Goal: Information Seeking & Learning: Understand process/instructions

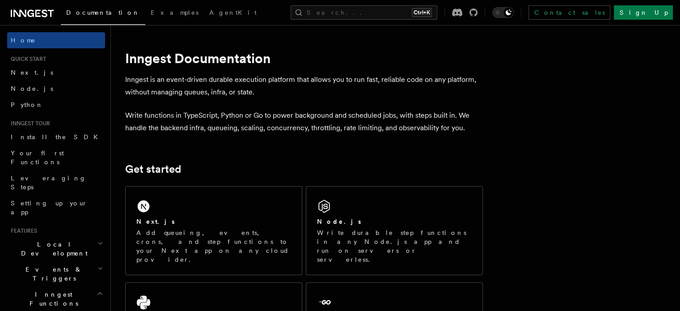
click at [29, 93] on span "Node.js" at bounding box center [32, 88] width 42 height 9
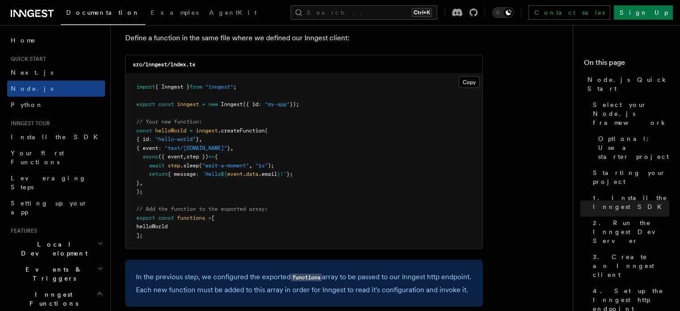
scroll to position [1782, 0]
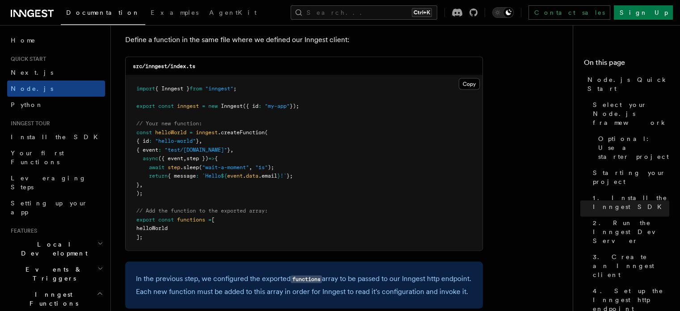
drag, startPoint x: 319, startPoint y: 109, endPoint x: 132, endPoint y: 108, distance: 186.8
click at [132, 108] on pre "import { Inngest } from "inngest" ; export const inngest = new Inngest ({ id : …" at bounding box center [304, 163] width 357 height 175
copy span "export const inngest = new Inngest ({ id : "my-app" });"
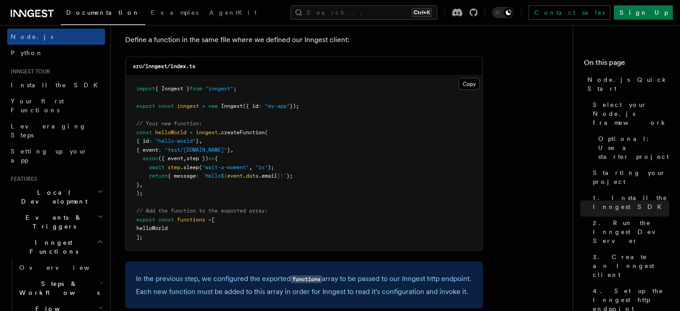
scroll to position [53, 0]
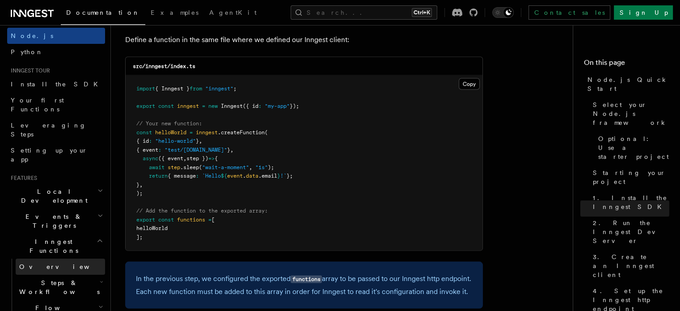
click at [52, 258] on link "Overview" at bounding box center [60, 266] width 89 height 16
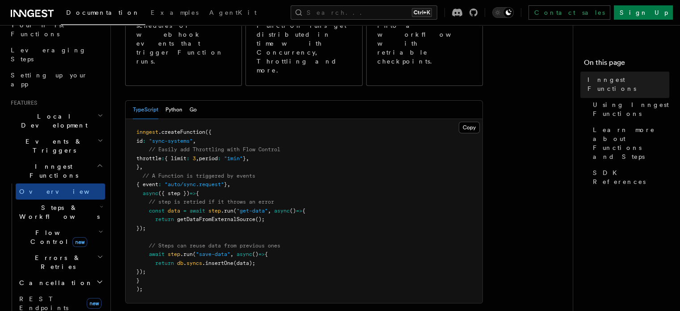
scroll to position [154, 0]
click at [76, 199] on h2 "Steps & Workflows" at bounding box center [60, 211] width 89 height 25
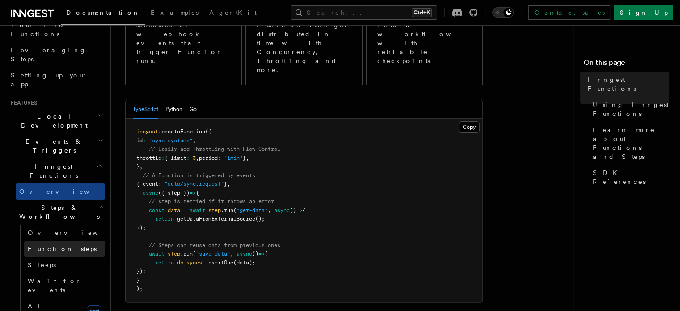
click at [77, 240] on link "Function steps" at bounding box center [64, 248] width 81 height 16
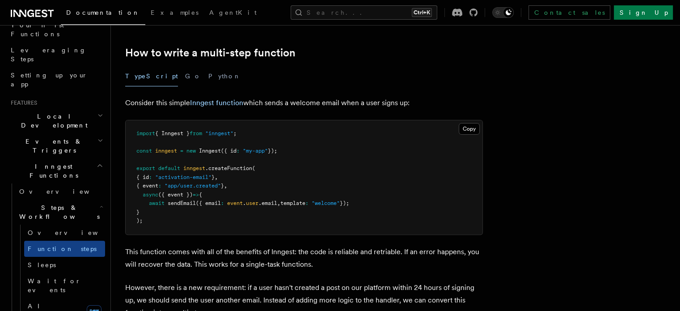
scroll to position [280, 0]
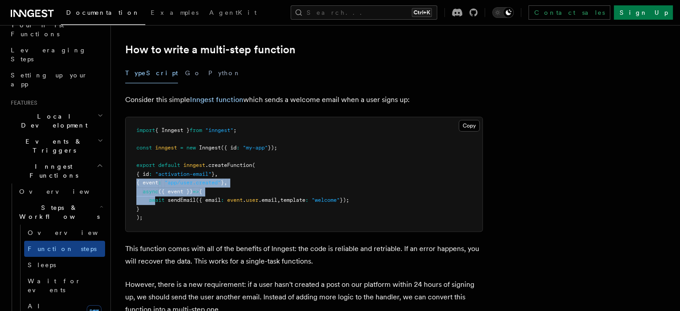
drag, startPoint x: 147, startPoint y: 178, endPoint x: 165, endPoint y: 202, distance: 30.3
click at [165, 202] on pre "import { Inngest } from "inngest" ; const inngest = new Inngest ({ id : "my-app…" at bounding box center [304, 174] width 357 height 114
click at [164, 202] on span "await" at bounding box center [157, 200] width 16 height 6
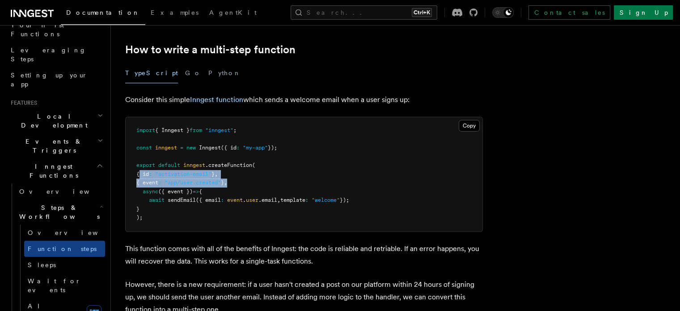
drag, startPoint x: 152, startPoint y: 170, endPoint x: 281, endPoint y: 181, distance: 129.6
click at [281, 181] on pre "import { Inngest } from "inngest" ; const inngest = new Inngest ({ id : "my-app…" at bounding box center [304, 174] width 357 height 114
copy code "{ id : "activation-email" } , { event : "app/user.created" } ,"
drag, startPoint x: 152, startPoint y: 191, endPoint x: 169, endPoint y: 207, distance: 23.1
click at [169, 207] on pre "import { Inngest } from "inngest" ; const inngest = new Inngest ({ id : "my-app…" at bounding box center [304, 174] width 357 height 114
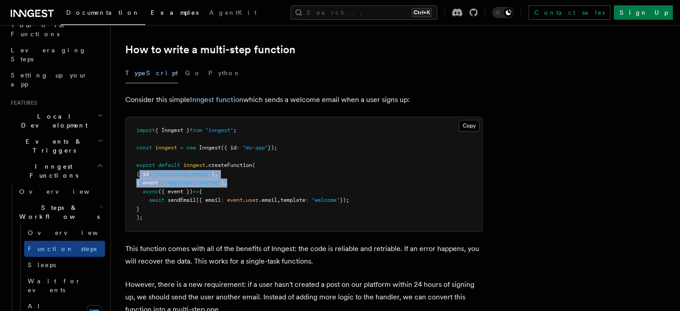
copy code "async ({ event }) => { await sendEmail ({ email : event . user .email , templat…"
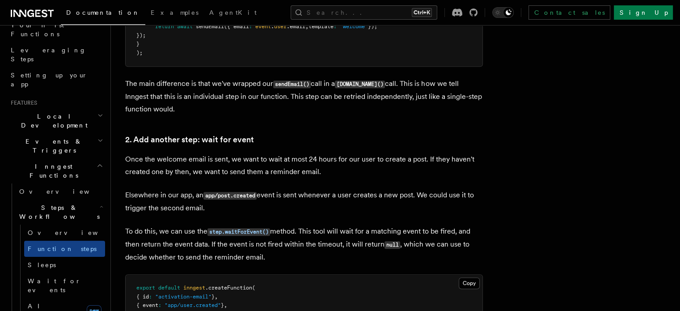
scroll to position [578, 0]
